Goal: Navigation & Orientation: Find specific page/section

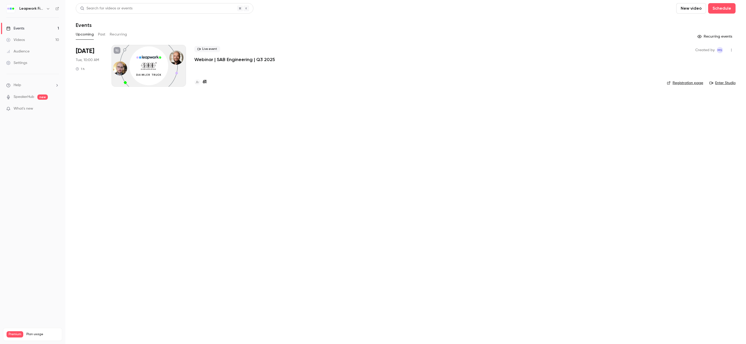
click at [42, 7] on h6 "Leapwork Field" at bounding box center [31, 8] width 25 height 5
click at [48, 9] on icon "button" at bounding box center [48, 8] width 2 height 1
click at [143, 22] on div at bounding box center [373, 172] width 746 height 344
click at [101, 32] on button "Past" at bounding box center [102, 34] width 8 height 8
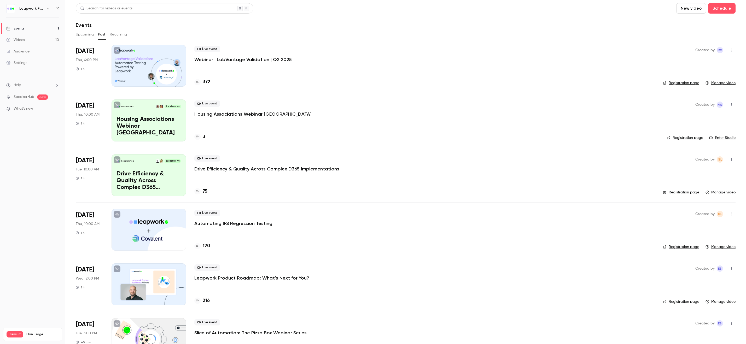
click at [51, 9] on div "Leapwork Field" at bounding box center [32, 8] width 53 height 9
click at [47, 9] on icon "button" at bounding box center [48, 9] width 4 height 4
click at [43, 49] on span "Switch channel" at bounding box center [32, 47] width 26 height 5
click at [42, 60] on div "Leapwork Online Event" at bounding box center [49, 58] width 60 height 5
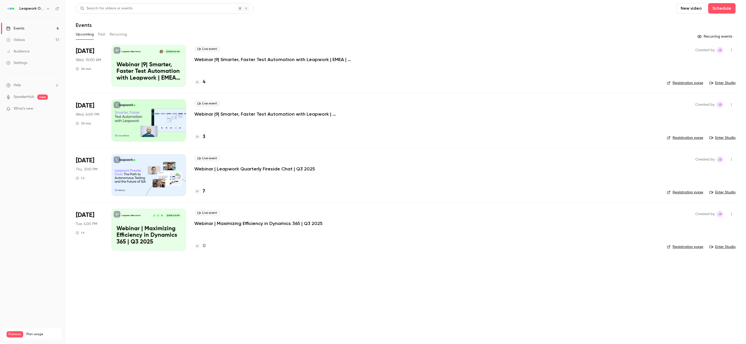
click at [99, 33] on button "Past" at bounding box center [102, 34] width 8 height 8
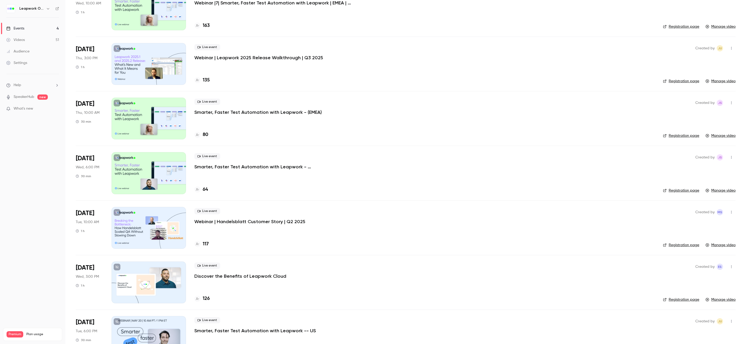
scroll to position [390, 0]
